Goal: Navigation & Orientation: Go to known website

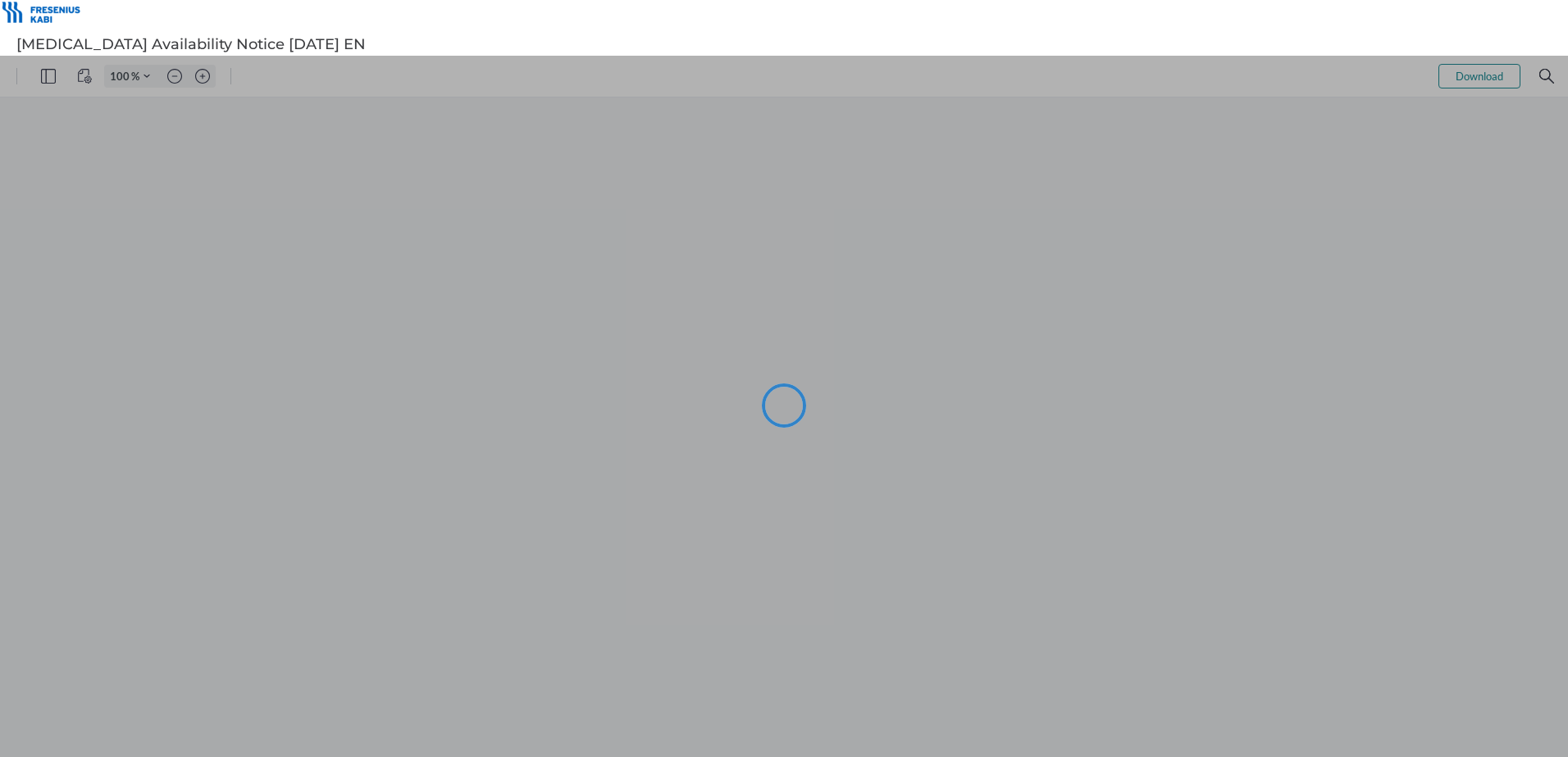
type input "101"
type input "91"
type input "101"
